Goal: Transaction & Acquisition: Book appointment/travel/reservation

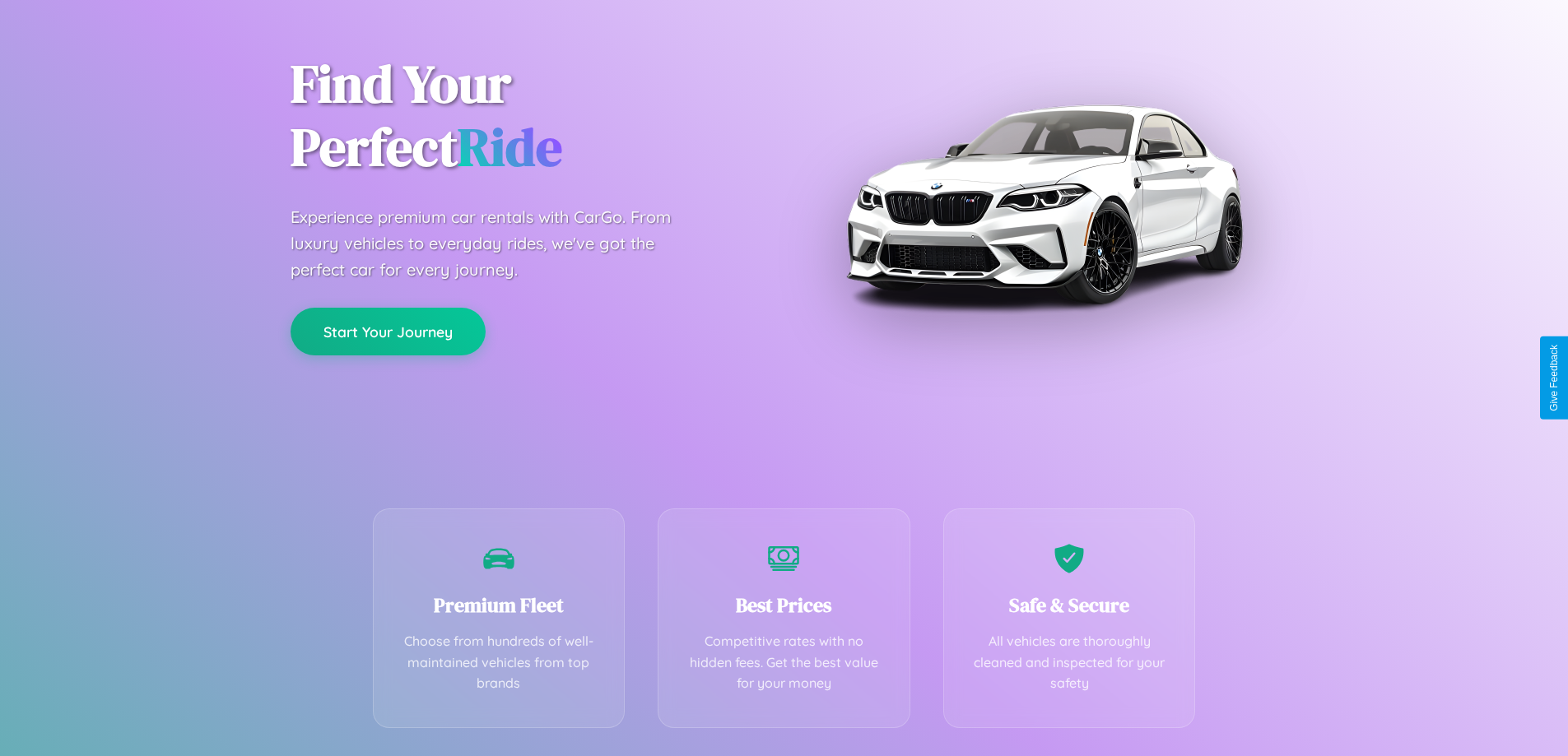
scroll to position [324, 0]
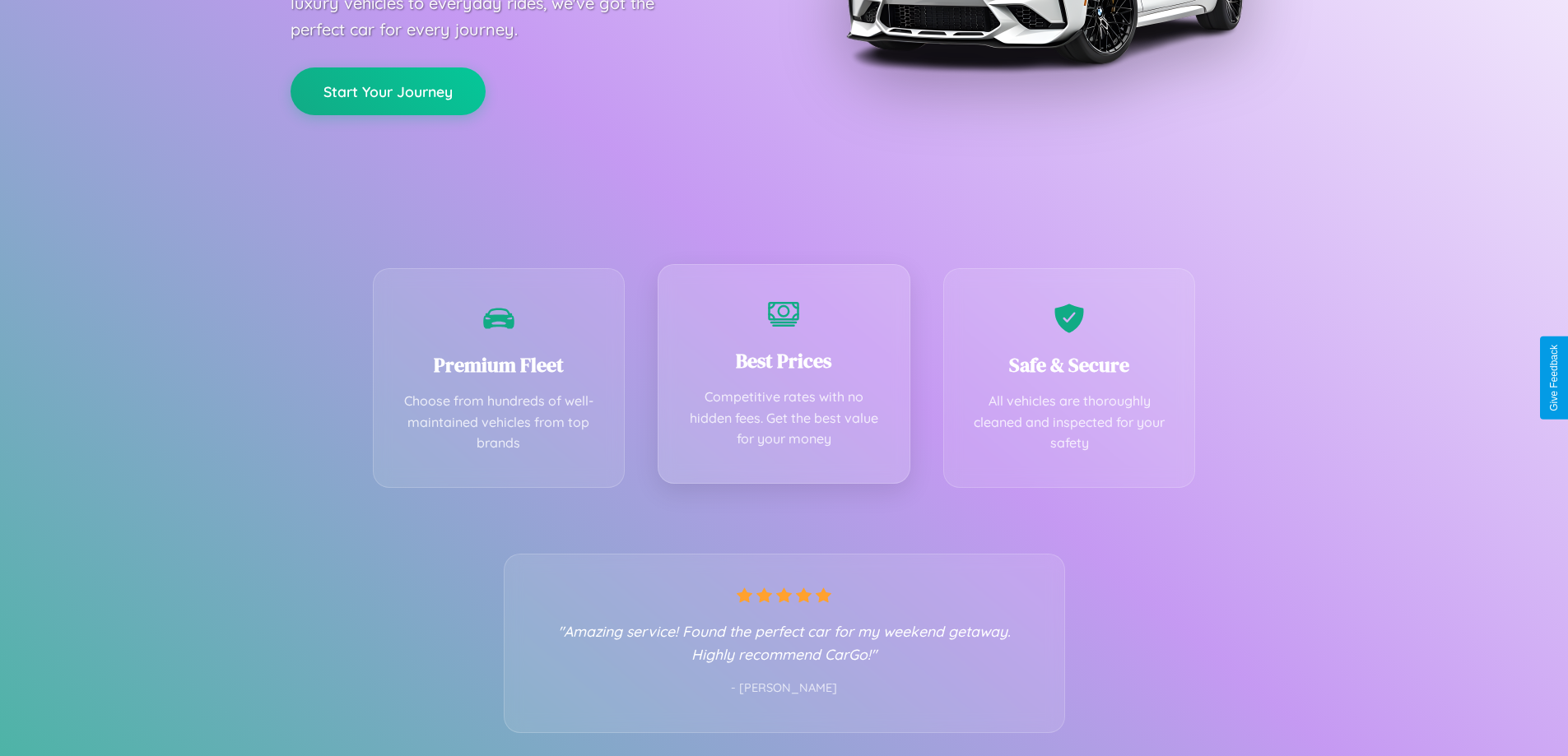
click at [783, 378] on div "Best Prices Competitive rates with no hidden fees. Get the best value for your …" at bounding box center [783, 373] width 252 height 220
click at [388, 89] on button "Start Your Journey" at bounding box center [388, 90] width 195 height 48
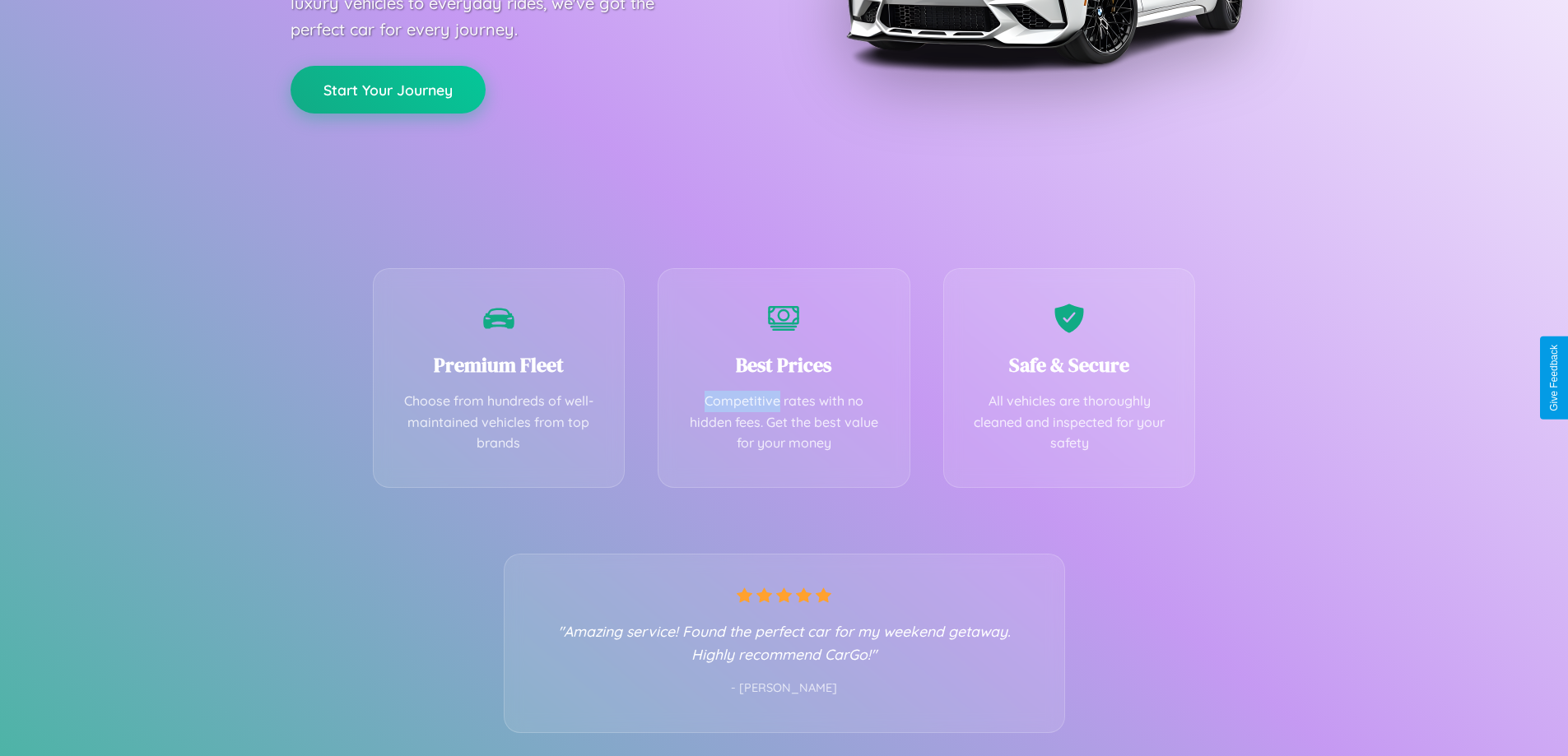
click at [388, 89] on button "Start Your Journey" at bounding box center [388, 90] width 195 height 48
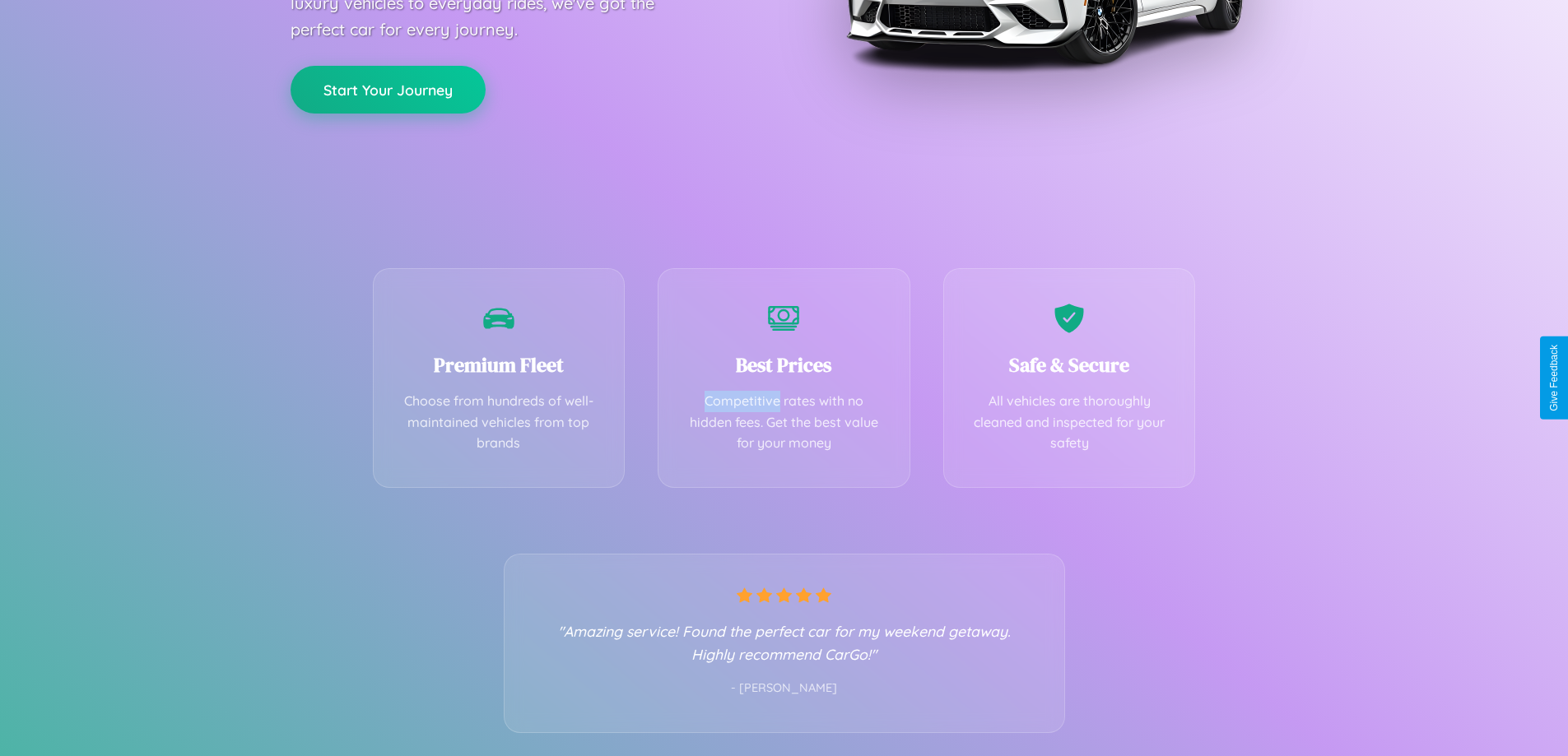
click at [388, 89] on button "Start Your Journey" at bounding box center [388, 90] width 195 height 48
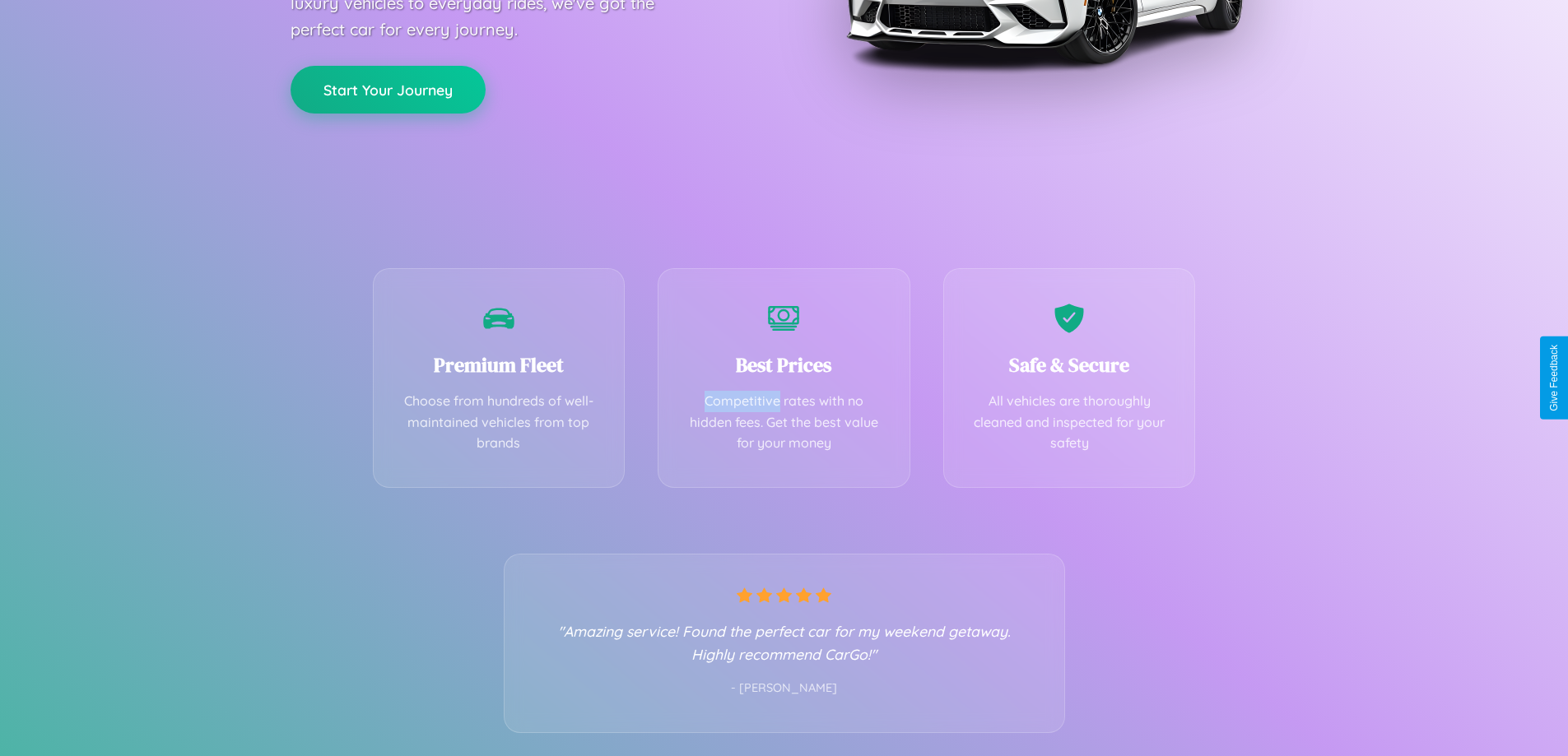
click at [388, 89] on button "Start Your Journey" at bounding box center [388, 90] width 195 height 48
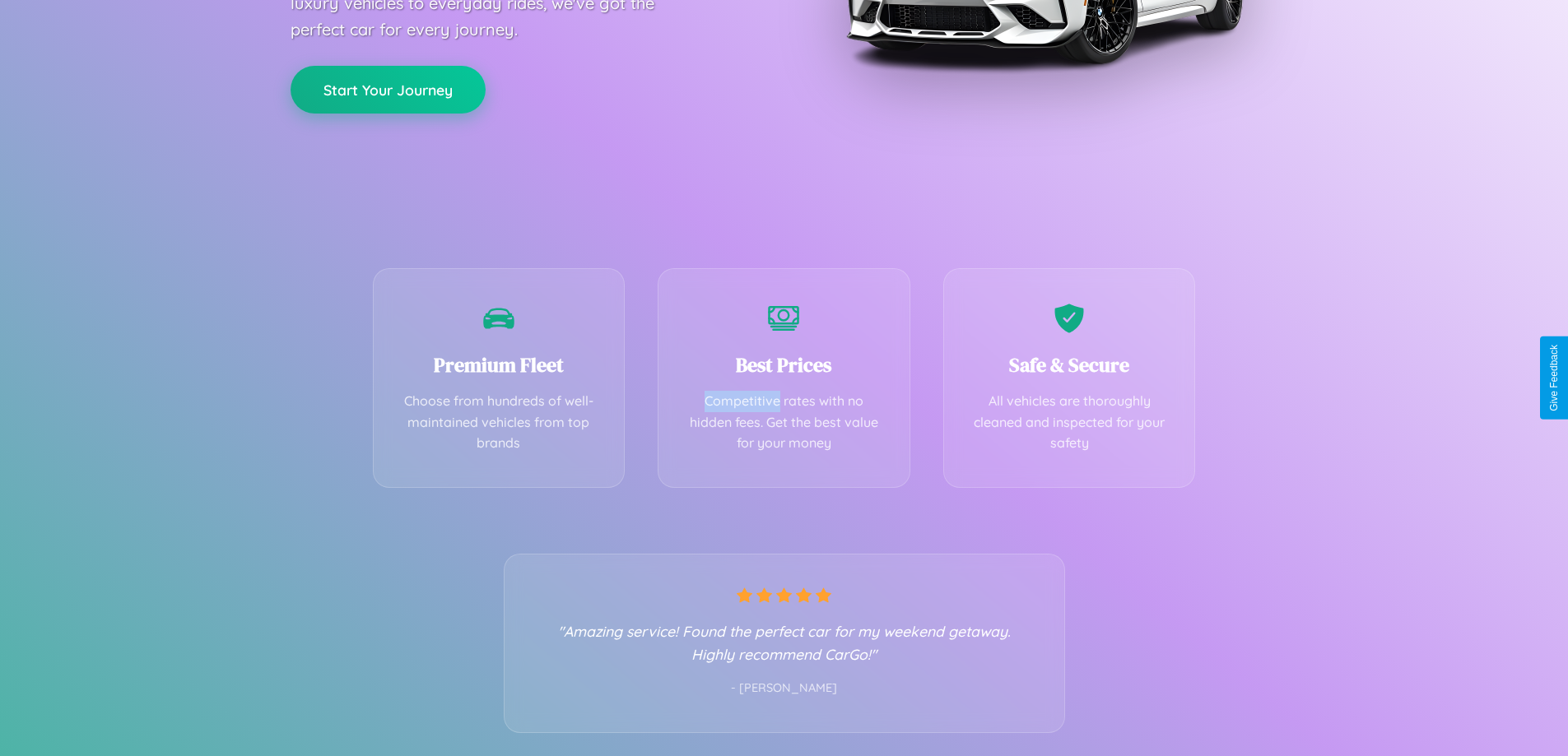
click at [388, 89] on button "Start Your Journey" at bounding box center [388, 90] width 195 height 48
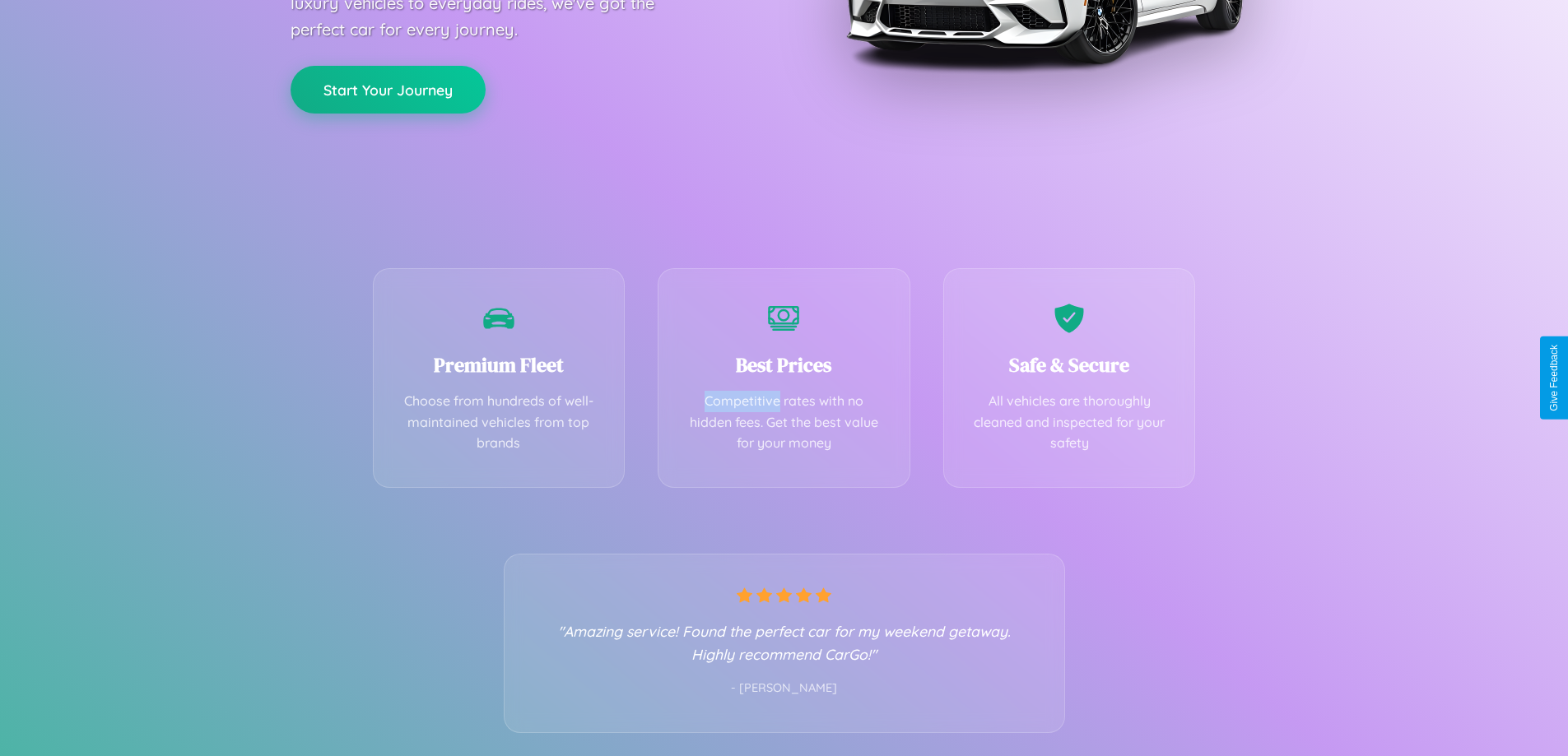
click at [388, 89] on button "Start Your Journey" at bounding box center [388, 90] width 195 height 48
